Goal: Check status

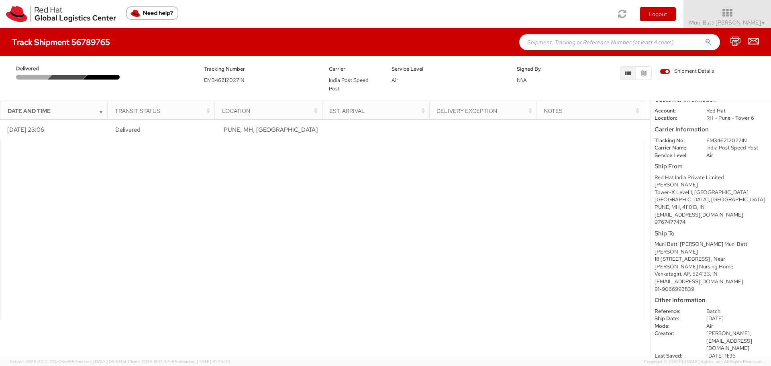
scroll to position [13, 0]
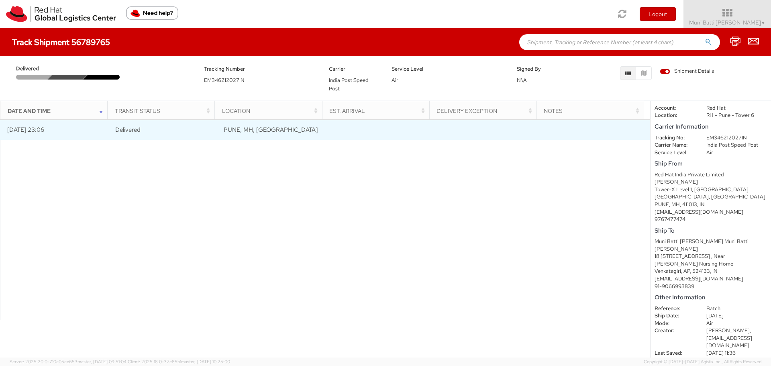
click at [95, 133] on td "09/30/2025 23:06" at bounding box center [54, 130] width 108 height 20
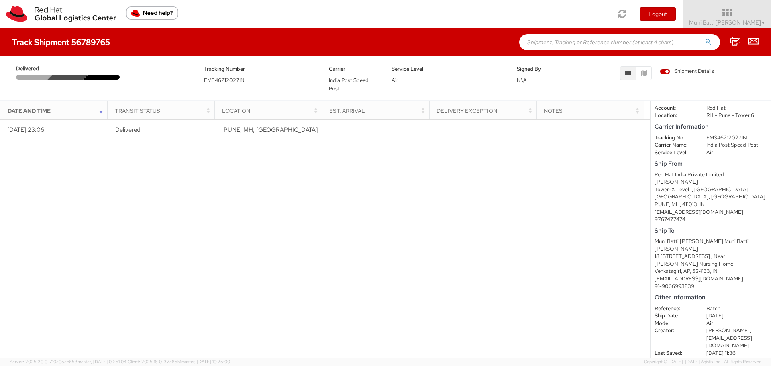
click at [96, 82] on div "Delivered Tracking Number EM346212027IN Carrier India Post Speed Post Service L…" at bounding box center [385, 76] width 759 height 32
click at [212, 81] on span "EM346212027IN" at bounding box center [224, 80] width 41 height 7
click at [84, 42] on h4 "Track Shipment 56789765" at bounding box center [61, 42] width 98 height 9
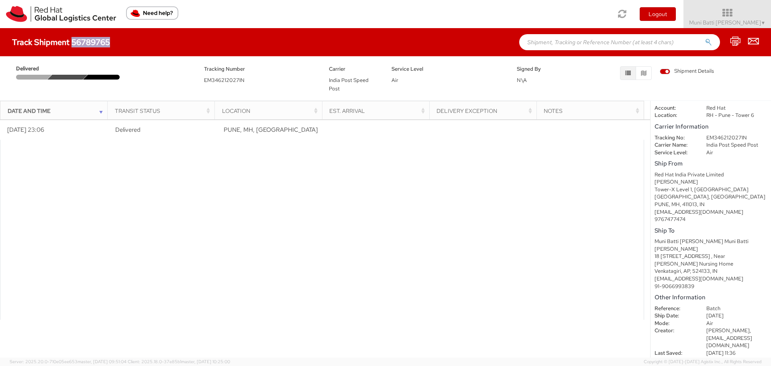
copy h4 "56789765"
click at [237, 80] on span "EM346212027IN" at bounding box center [224, 80] width 41 height 7
copy span "EM346212027IN"
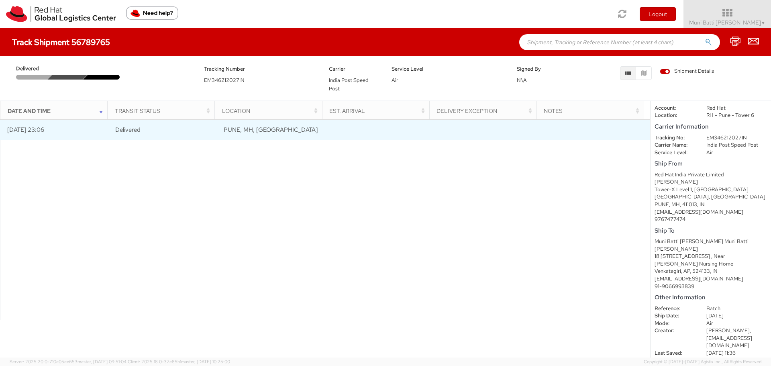
click at [131, 132] on span "Delivered" at bounding box center [127, 130] width 25 height 8
